Goal: Find specific page/section: Find specific page/section

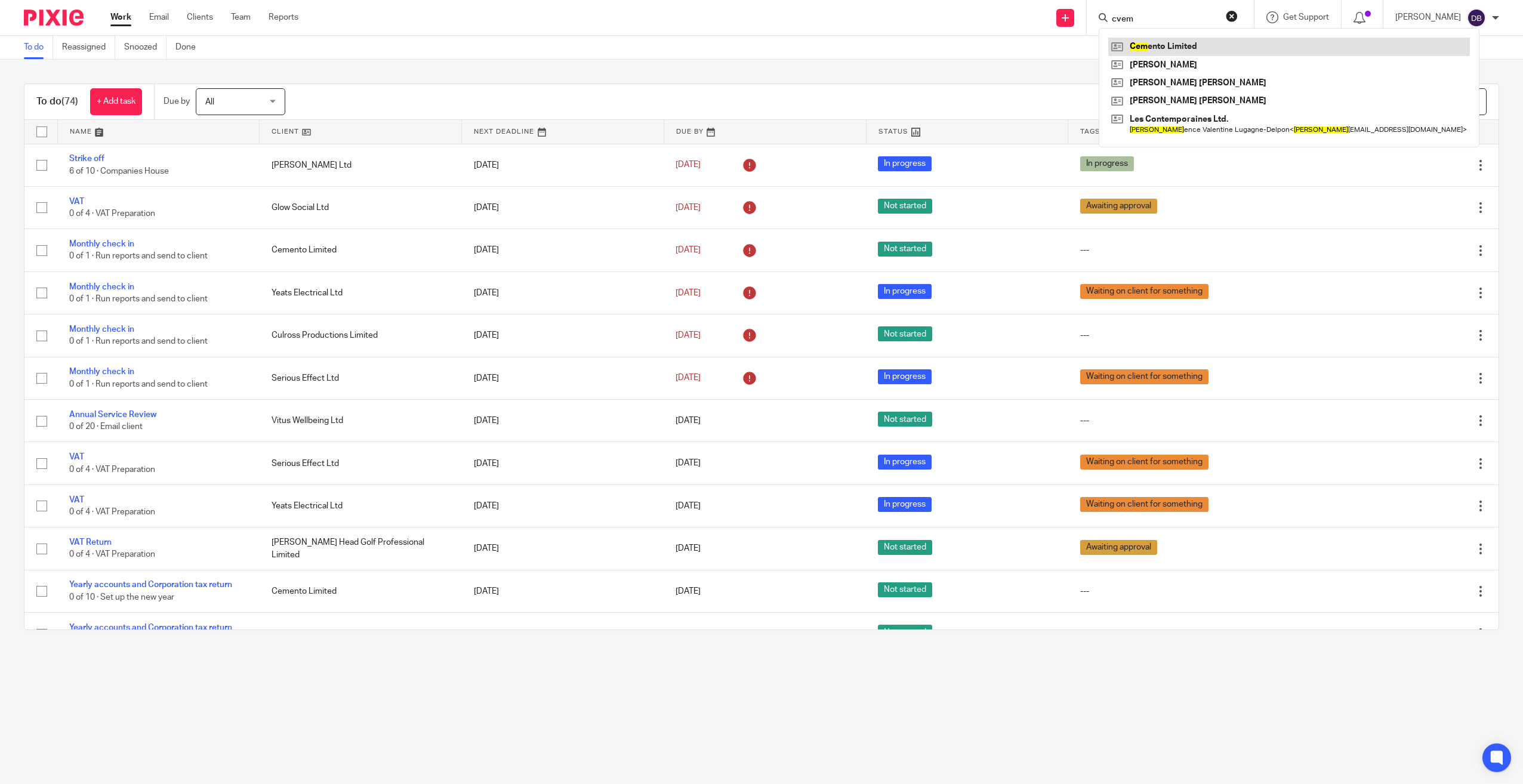
type input "cvem"
click at [1242, 43] on link at bounding box center [1288, 46] width 362 height 18
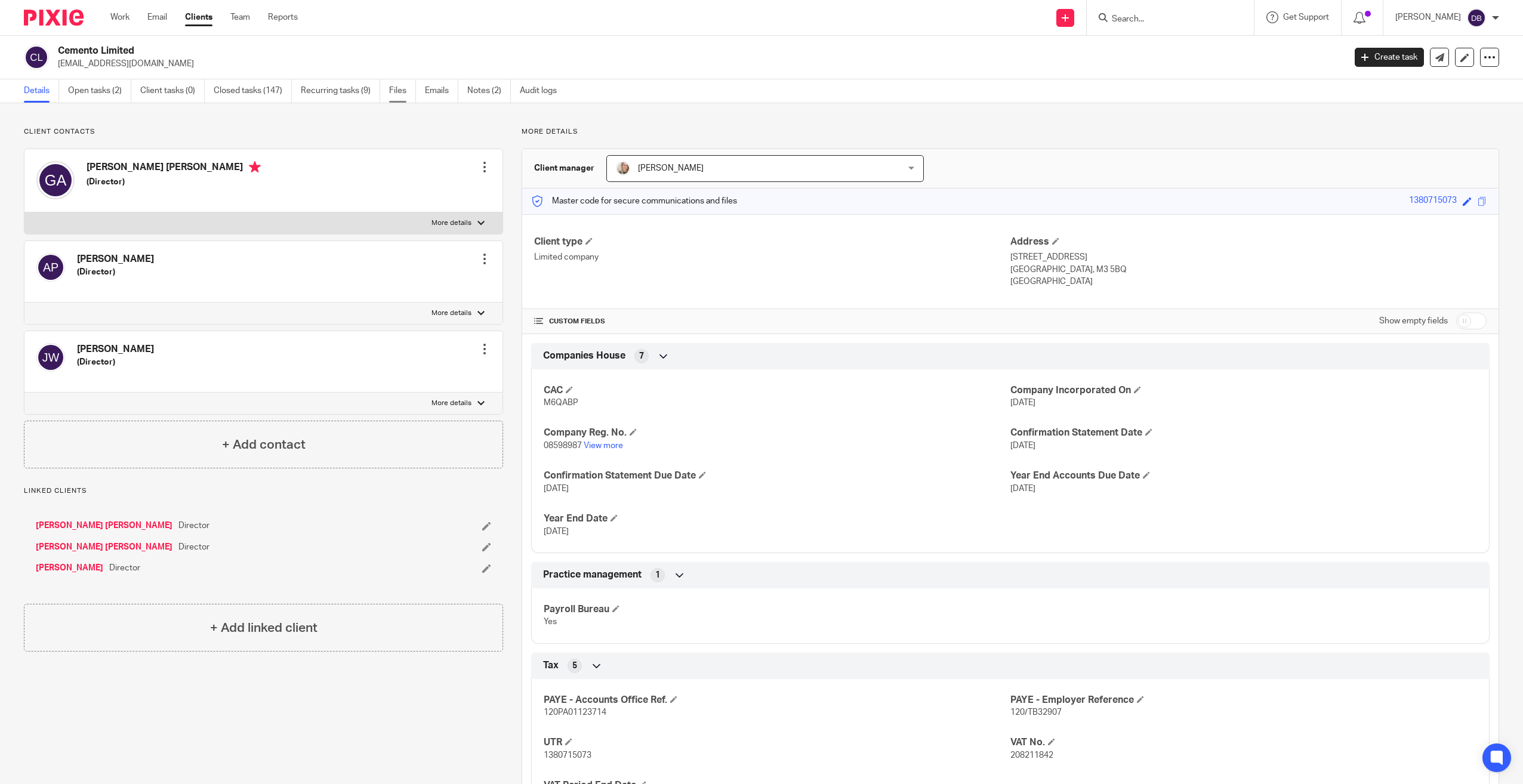
click at [414, 92] on link "Files" at bounding box center [403, 91] width 27 height 23
